Goal: Information Seeking & Learning: Find specific page/section

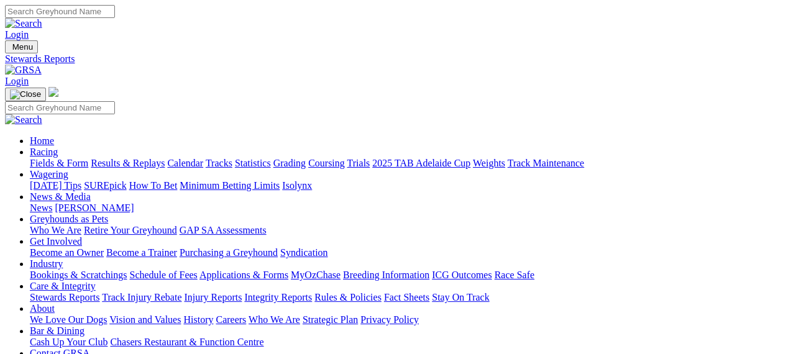
click at [58, 147] on link "Racing" at bounding box center [44, 152] width 28 height 11
click at [86, 292] on link "Stewards Reports" at bounding box center [65, 297] width 70 height 11
click at [96, 281] on link "Care & Integrity" at bounding box center [63, 286] width 66 height 11
click at [58, 147] on link "Racing" at bounding box center [44, 152] width 28 height 11
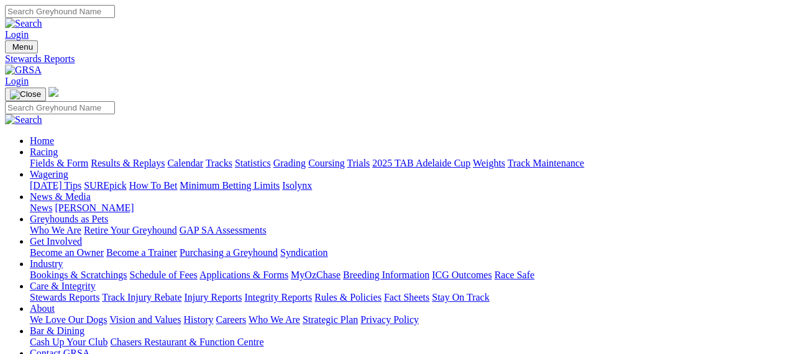
click at [58, 147] on link "Racing" at bounding box center [44, 152] width 28 height 11
click at [65, 158] on link "Fields & Form" at bounding box center [59, 163] width 58 height 11
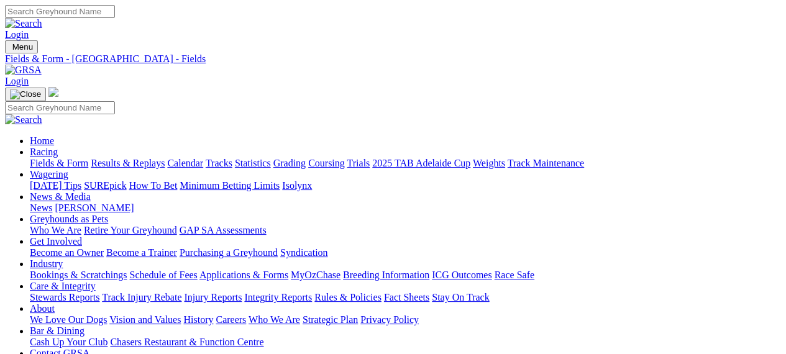
drag, startPoint x: 0, startPoint y: 0, endPoint x: 17, endPoint y: 55, distance: 58.0
click at [17, 55] on nav "Menu Fields & Form - Angle Park - Fields Login Home Racing Fields & Form Result…" at bounding box center [393, 222] width 776 height 365
